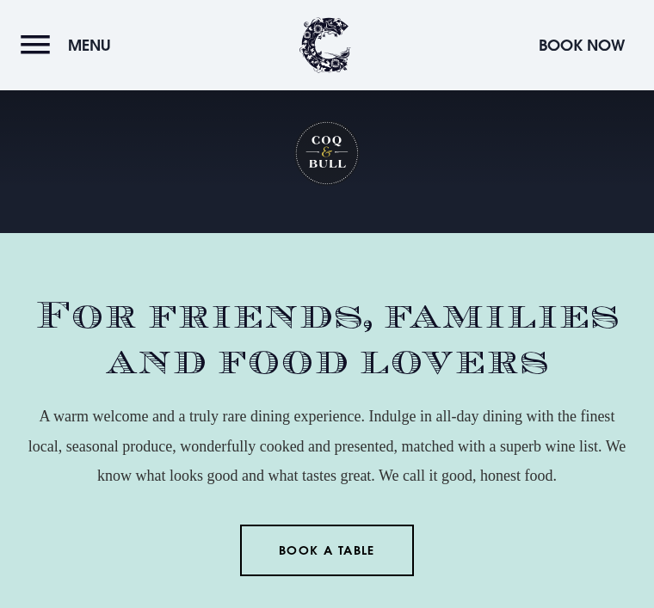
checkbox input "true"
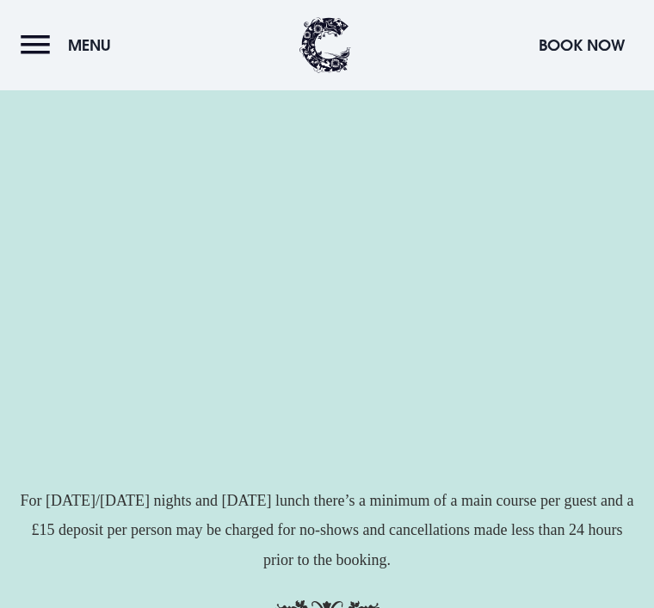
click at [59, 55] on button "Menu" at bounding box center [70, 45] width 99 height 37
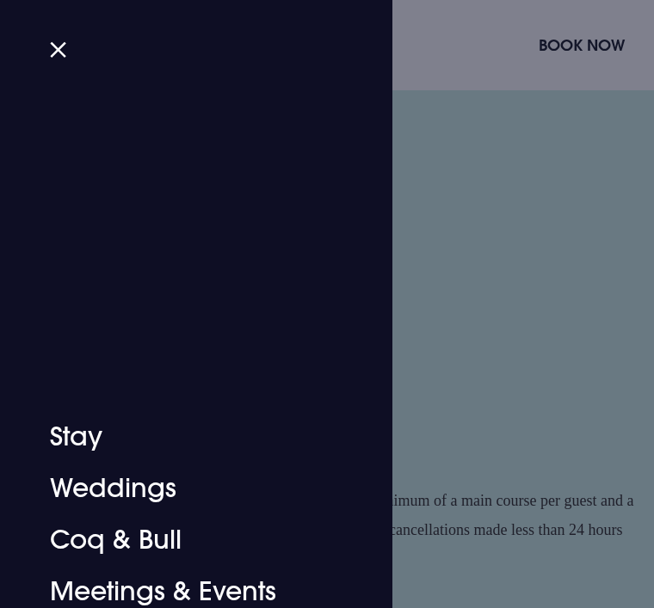
click at [66, 54] on button "Close" at bounding box center [65, 50] width 31 height 12
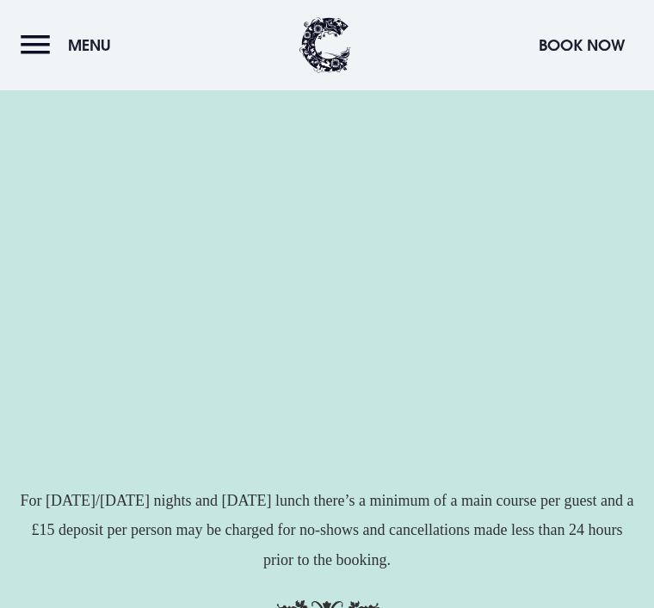
click at [69, 57] on button "Menu" at bounding box center [70, 45] width 99 height 37
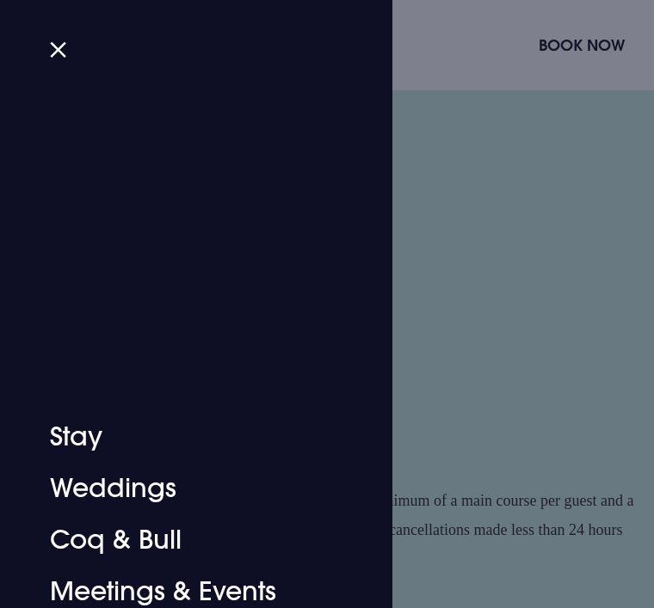
click at [69, 46] on button "Close" at bounding box center [65, 50] width 31 height 12
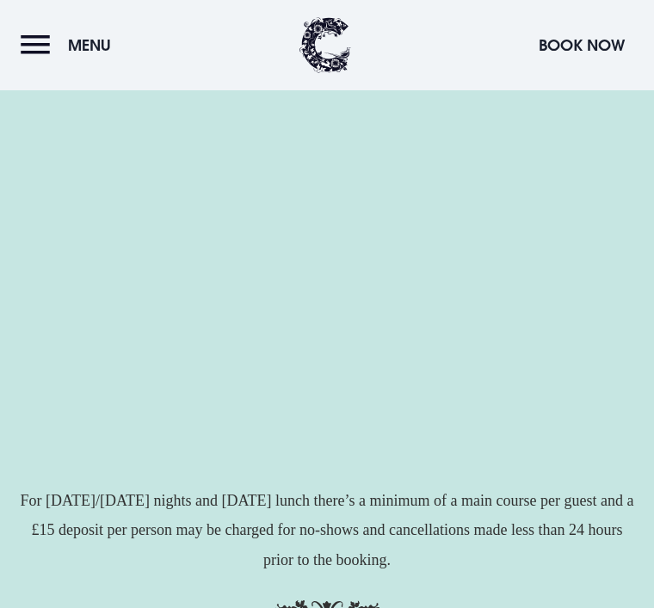
click at [40, 52] on button "Menu" at bounding box center [70, 45] width 99 height 37
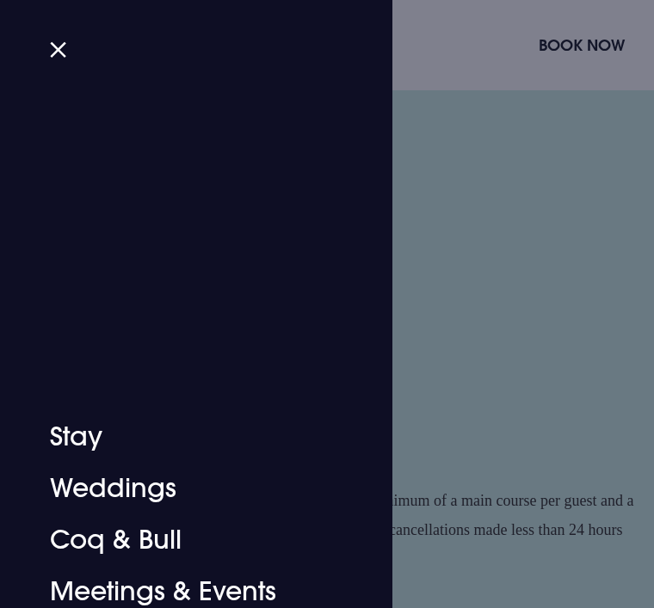
click at [68, 52] on button "Close" at bounding box center [65, 50] width 31 height 12
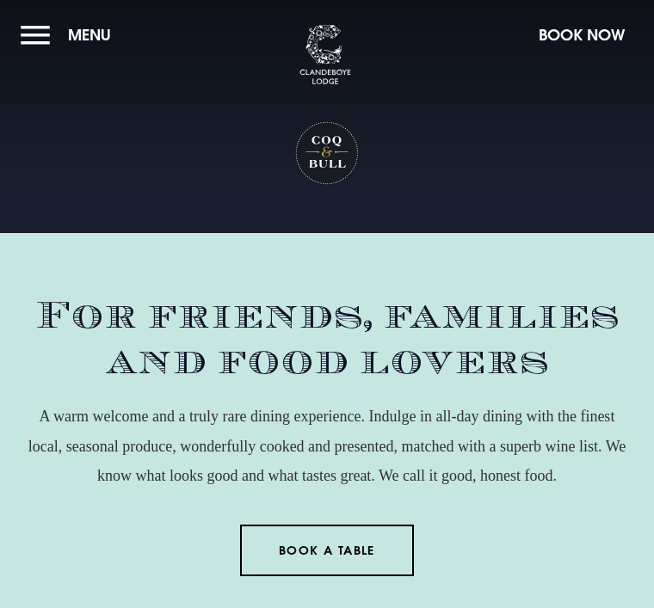
click at [651, 600] on div "For friends, families and food lovers A warm welcome and a truly rare dining ex…" at bounding box center [327, 462] width 654 height 338
click at [98, 33] on span "Menu" at bounding box center [89, 35] width 43 height 20
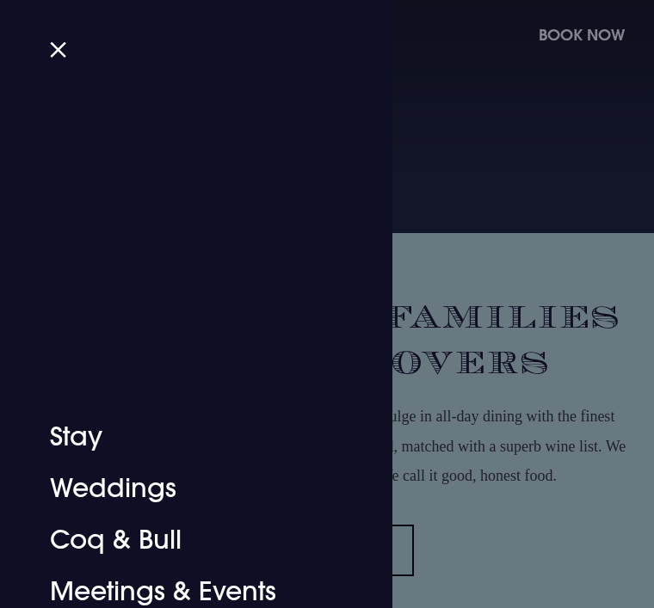
click at [62, 50] on button "Close" at bounding box center [65, 50] width 31 height 12
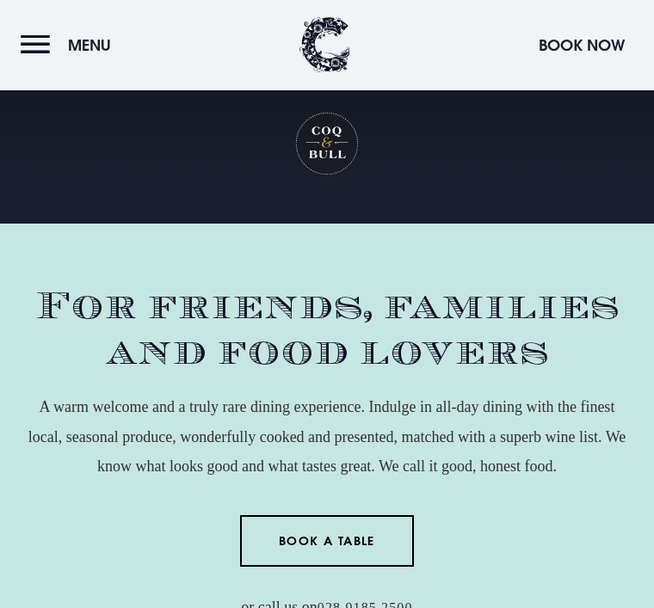
scroll to position [2404, 0]
